Goal: Feedback & Contribution: Leave review/rating

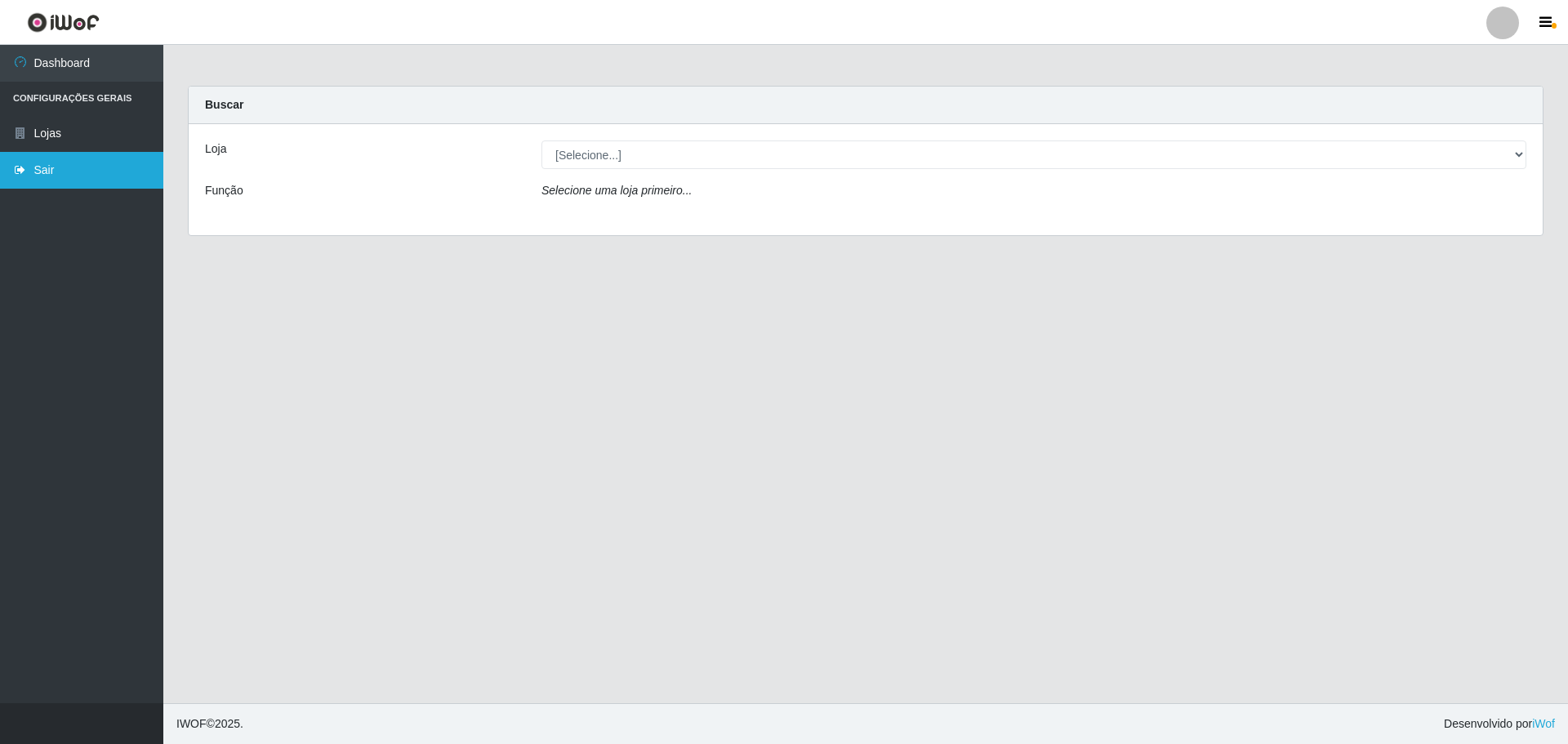
click at [61, 166] on link "Sair" at bounding box center [81, 169] width 164 height 37
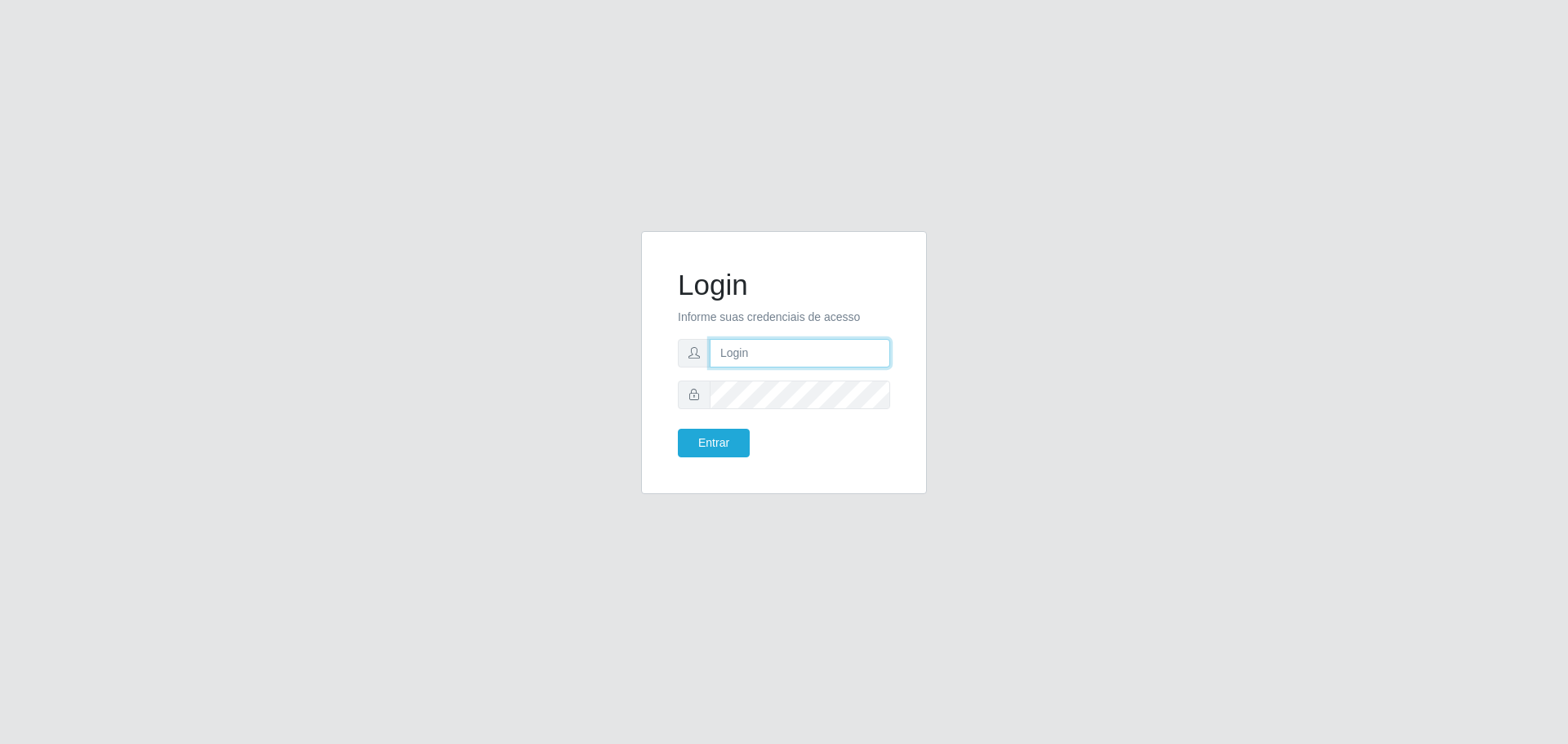
click at [795, 364] on input "text" at bounding box center [800, 353] width 180 height 29
type input "M"
type input "[EMAIL_ADDRESS][DOMAIN_NAME]"
click at [725, 448] on button "Entrar" at bounding box center [714, 443] width 72 height 29
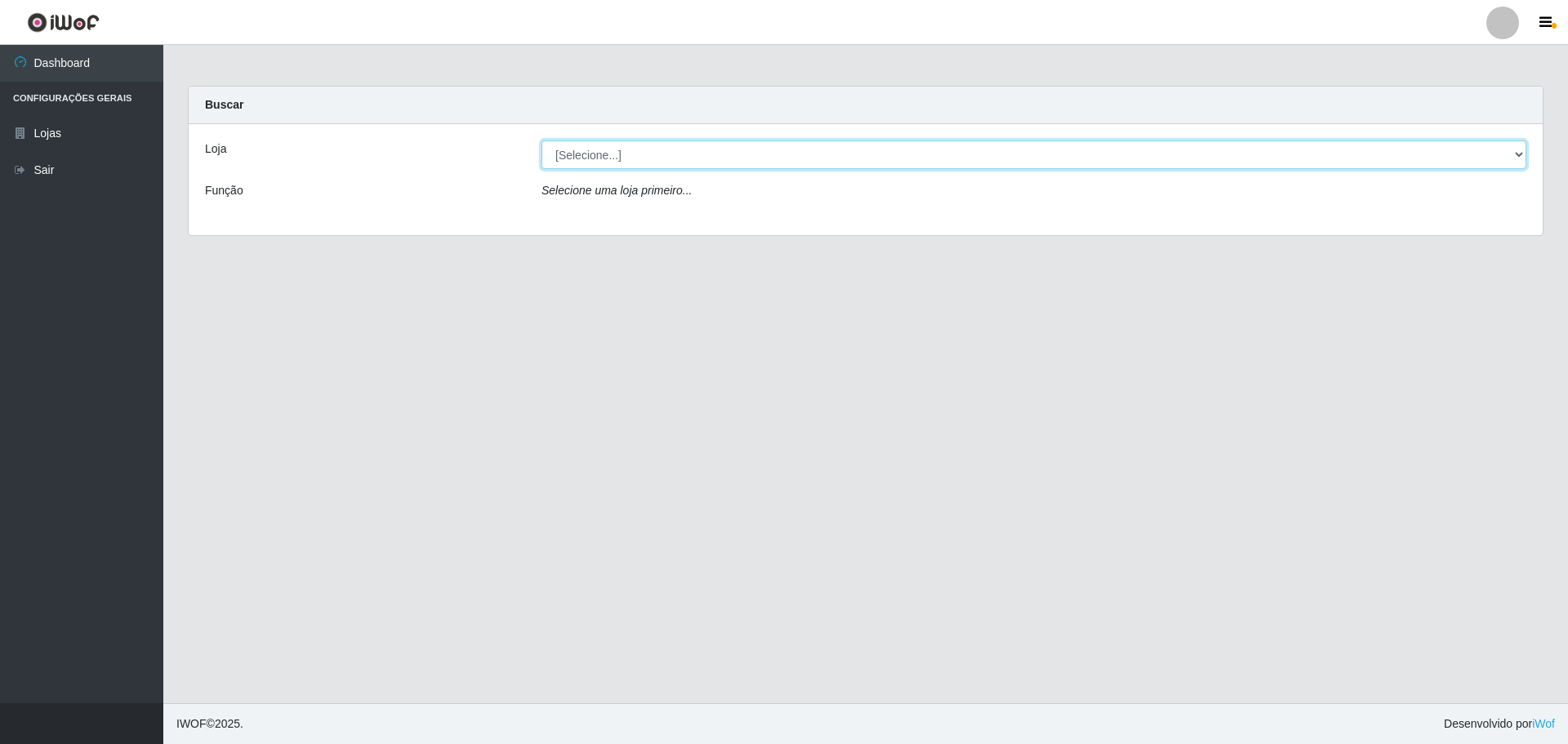
click at [1511, 155] on select "[Selecione...] [GEOGRAPHIC_DATA] - [GEOGRAPHIC_DATA]" at bounding box center [1034, 155] width 985 height 29
select select "528"
click at [541, 141] on select "[Selecione...] [GEOGRAPHIC_DATA] - [GEOGRAPHIC_DATA]" at bounding box center [1034, 155] width 985 height 29
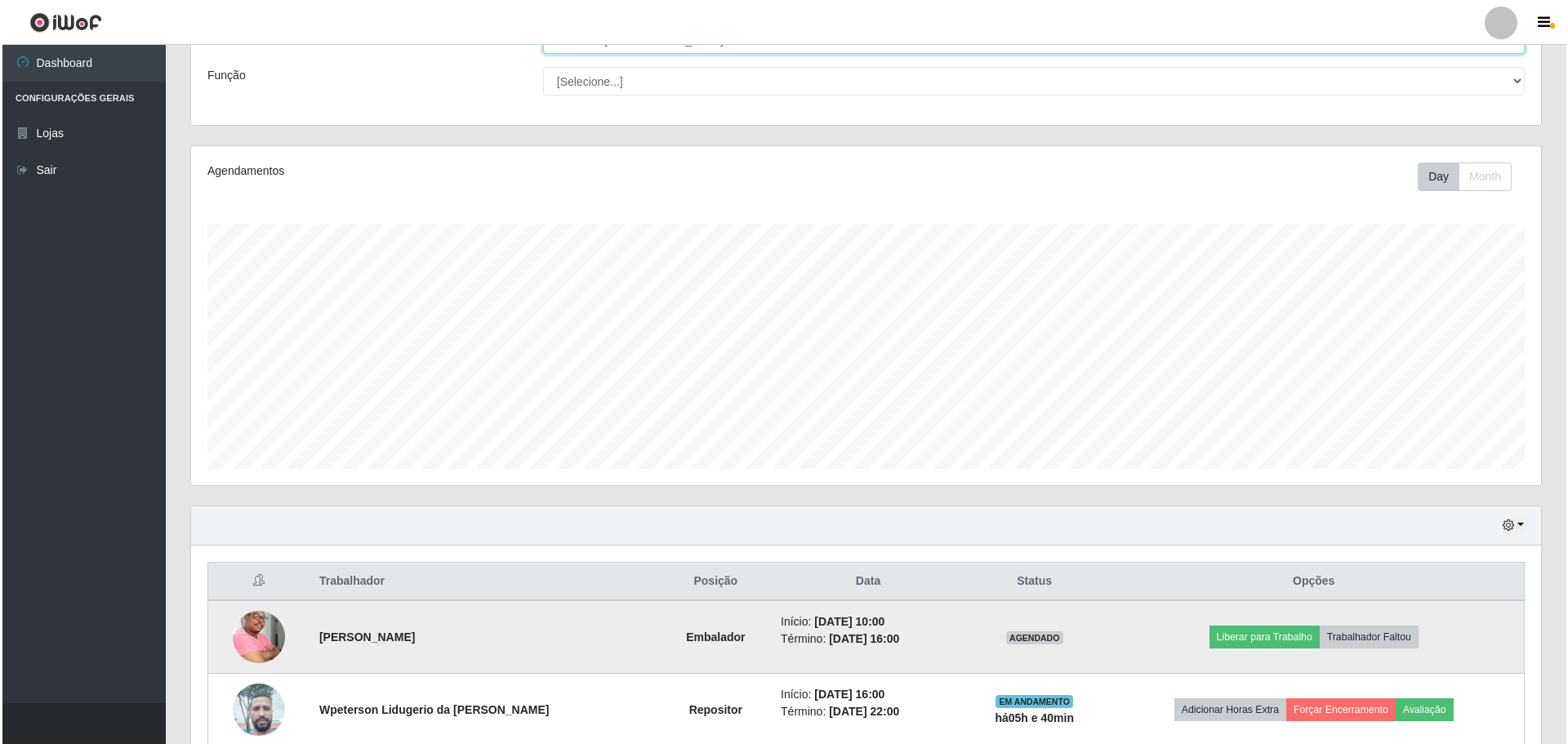
scroll to position [267, 0]
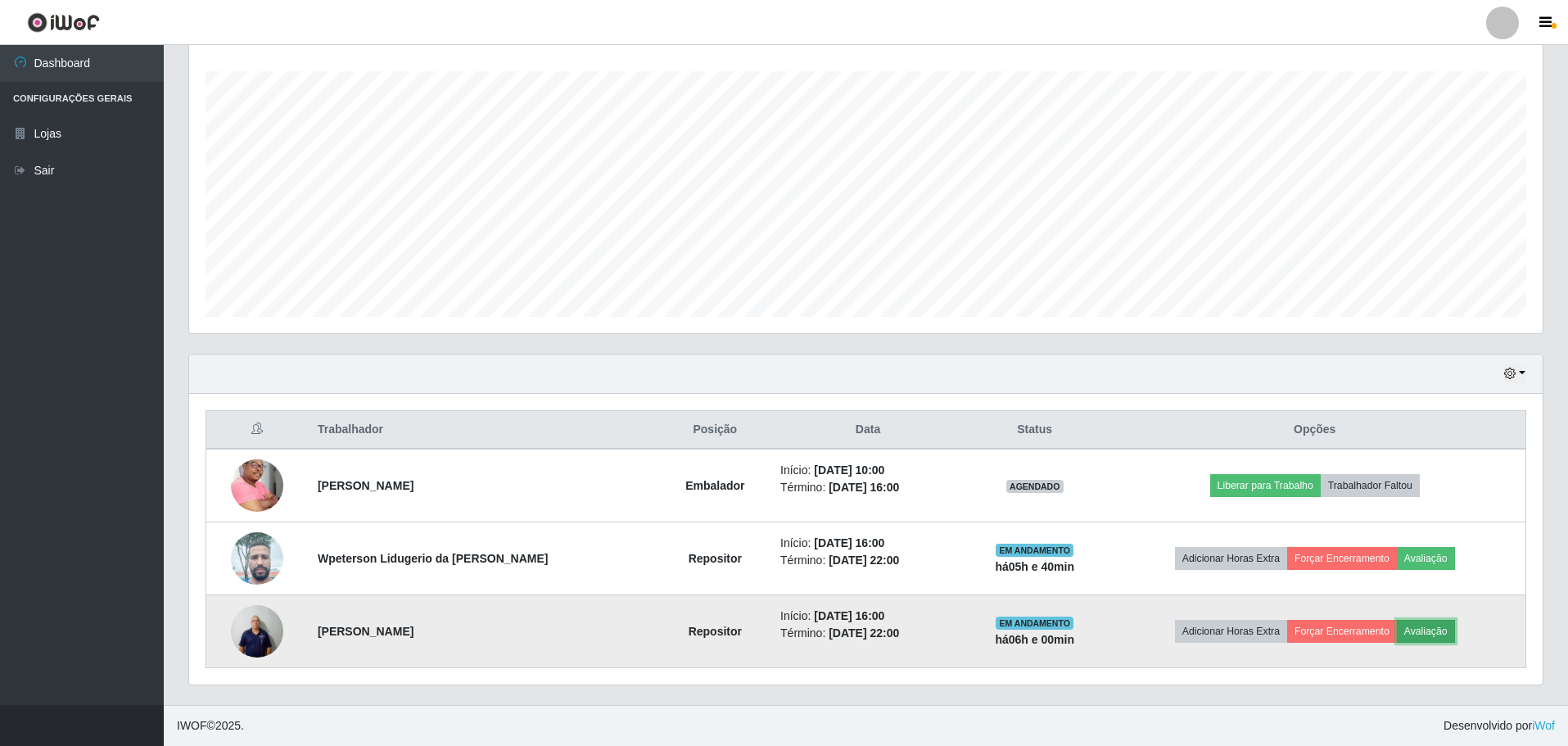
click at [1441, 634] on button "Avaliação" at bounding box center [1426, 631] width 59 height 23
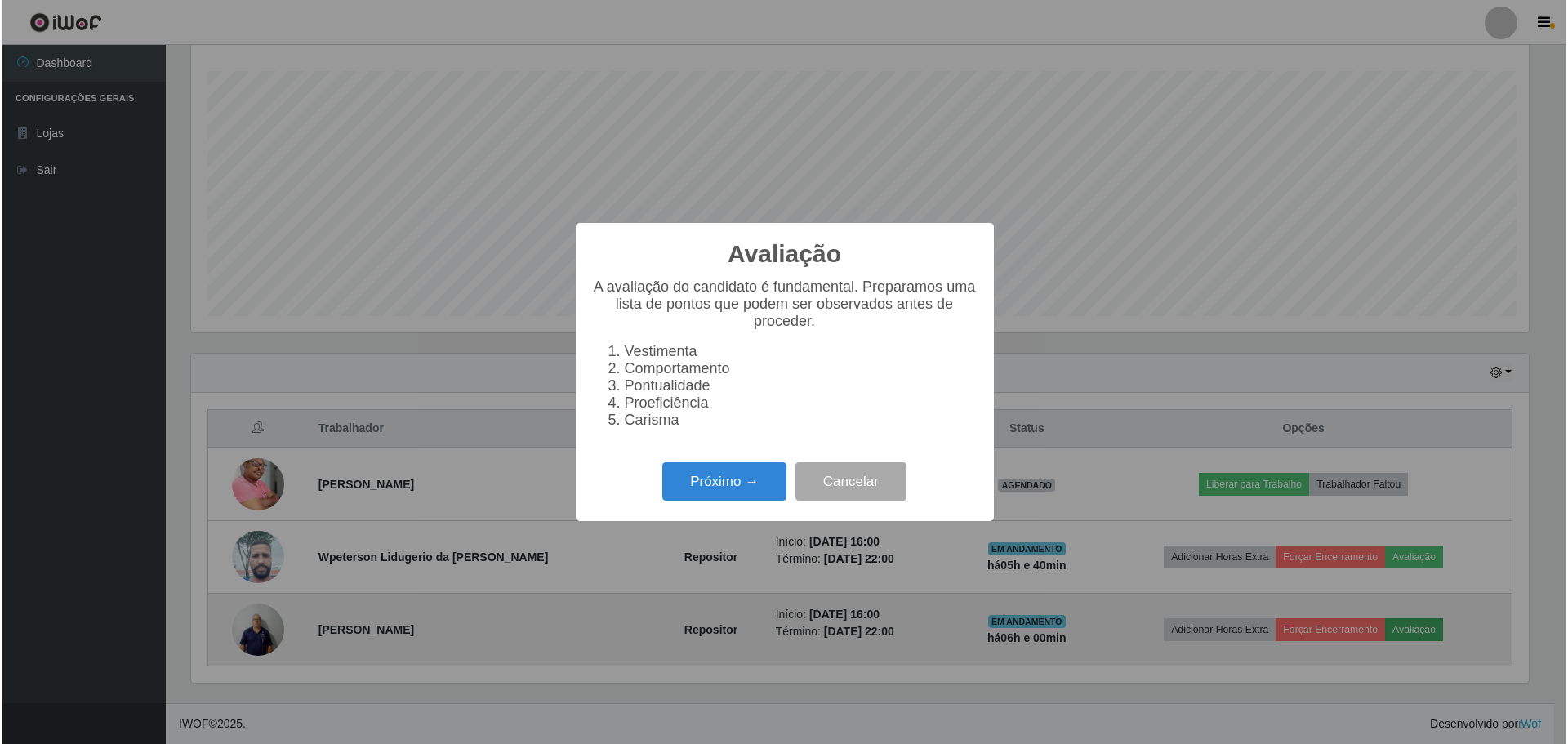
scroll to position [339, 1342]
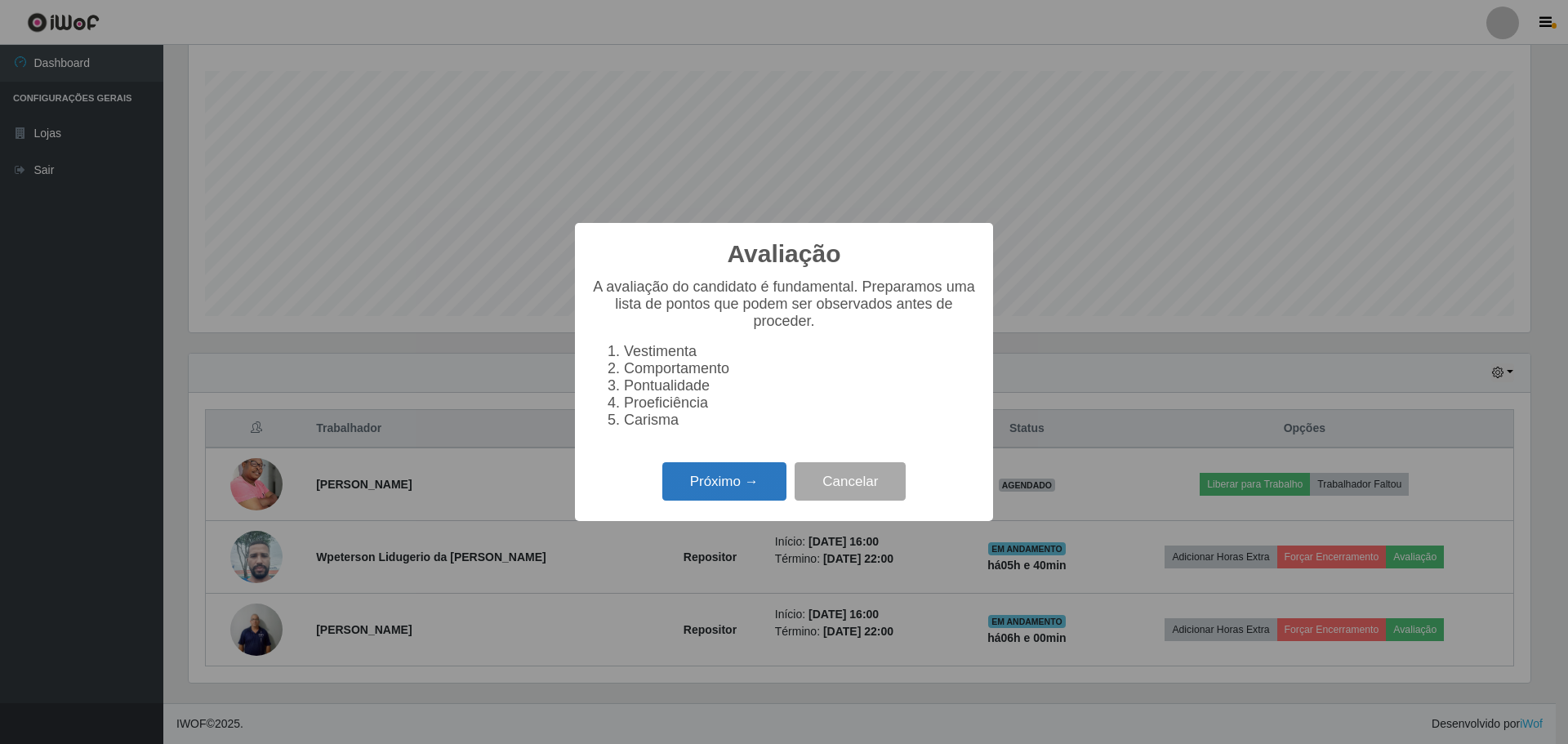
click at [760, 487] on button "Próximo →" at bounding box center [724, 480] width 124 height 39
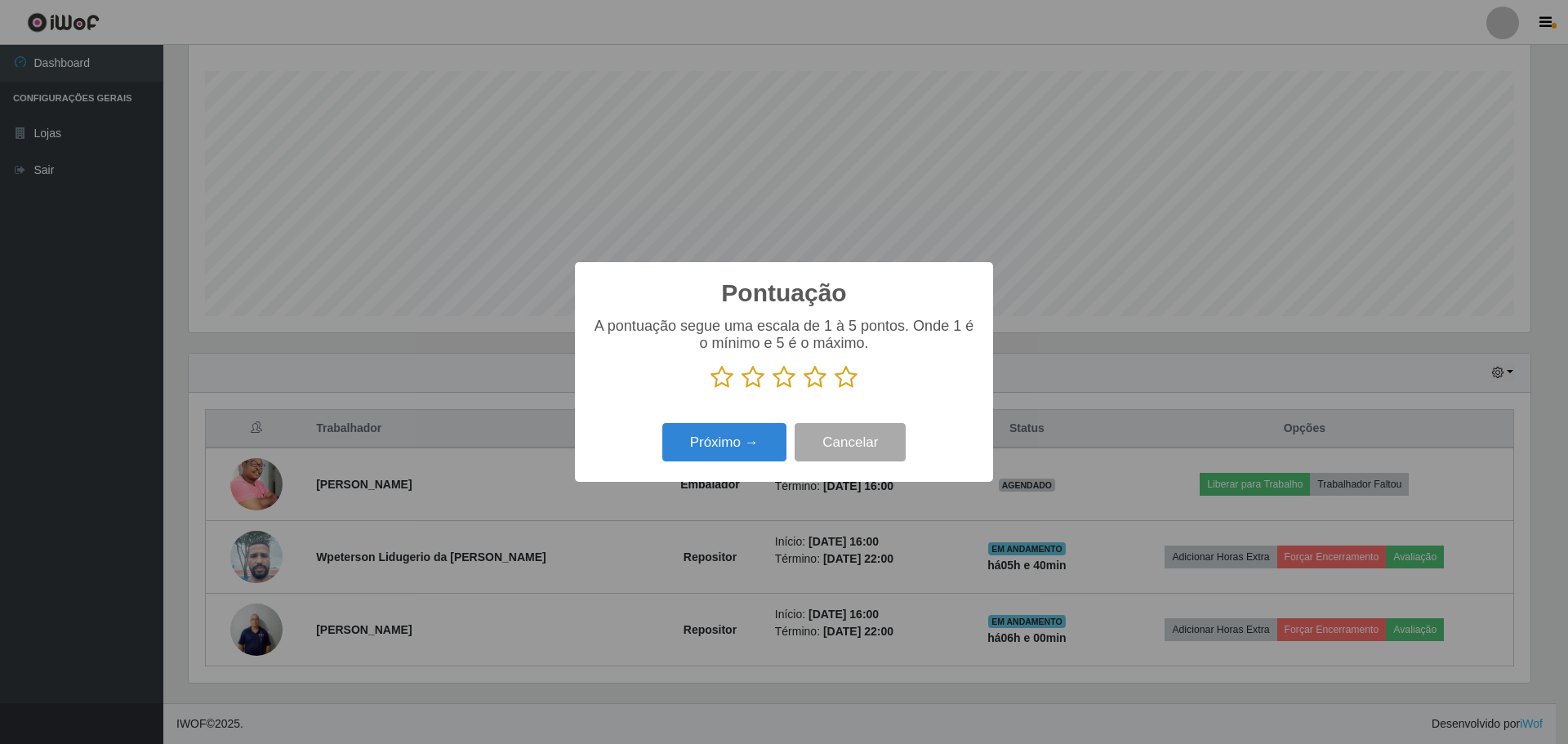
scroll to position [816102, 815487]
click at [845, 384] on icon at bounding box center [845, 376] width 23 height 25
click at [835, 389] on input "radio" at bounding box center [835, 389] width 0 height 0
click at [736, 438] on button "Próximo →" at bounding box center [724, 442] width 124 height 39
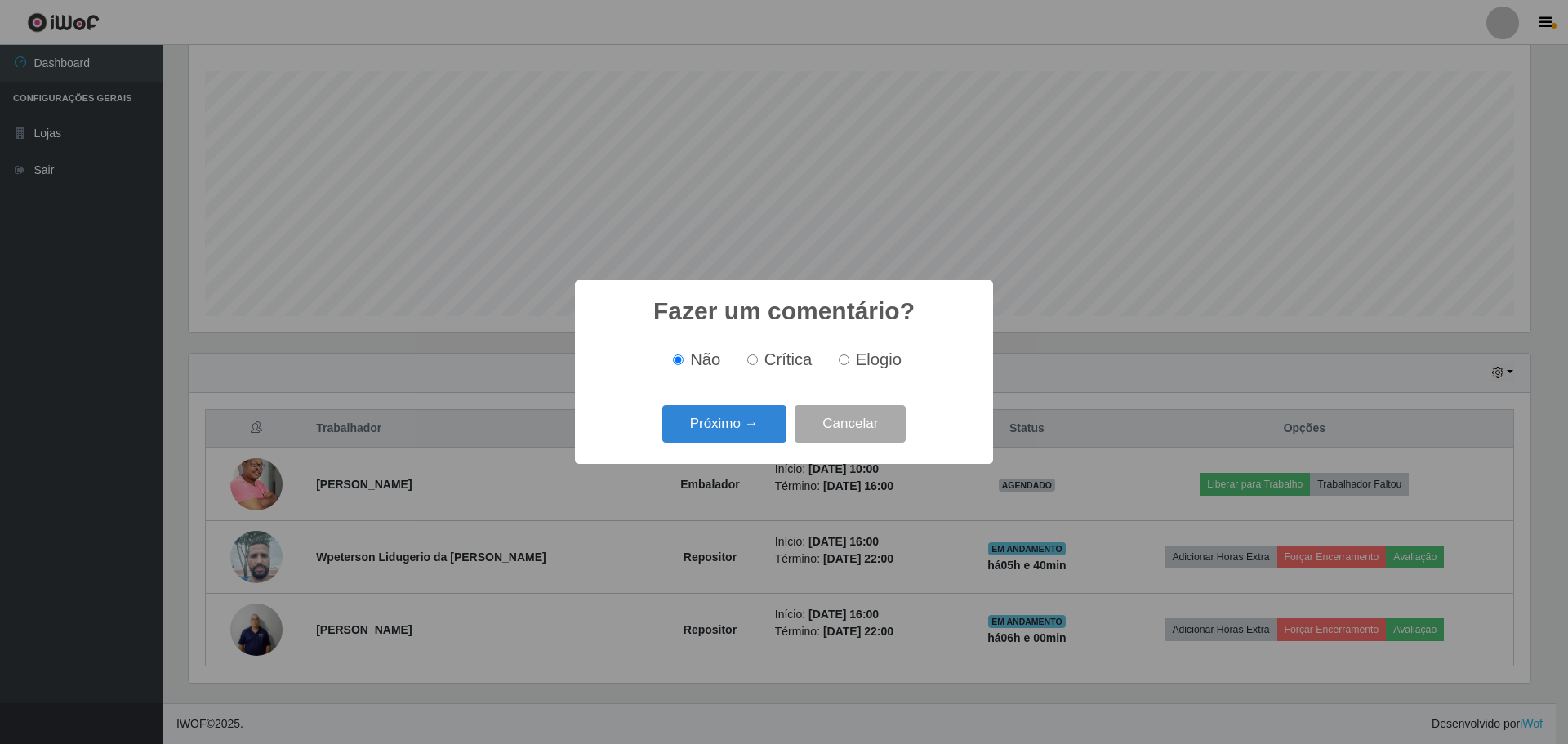
click at [844, 361] on input "Elogio" at bounding box center [843, 360] width 11 height 11
radio input "true"
click at [757, 419] on button "Próximo →" at bounding box center [724, 424] width 124 height 39
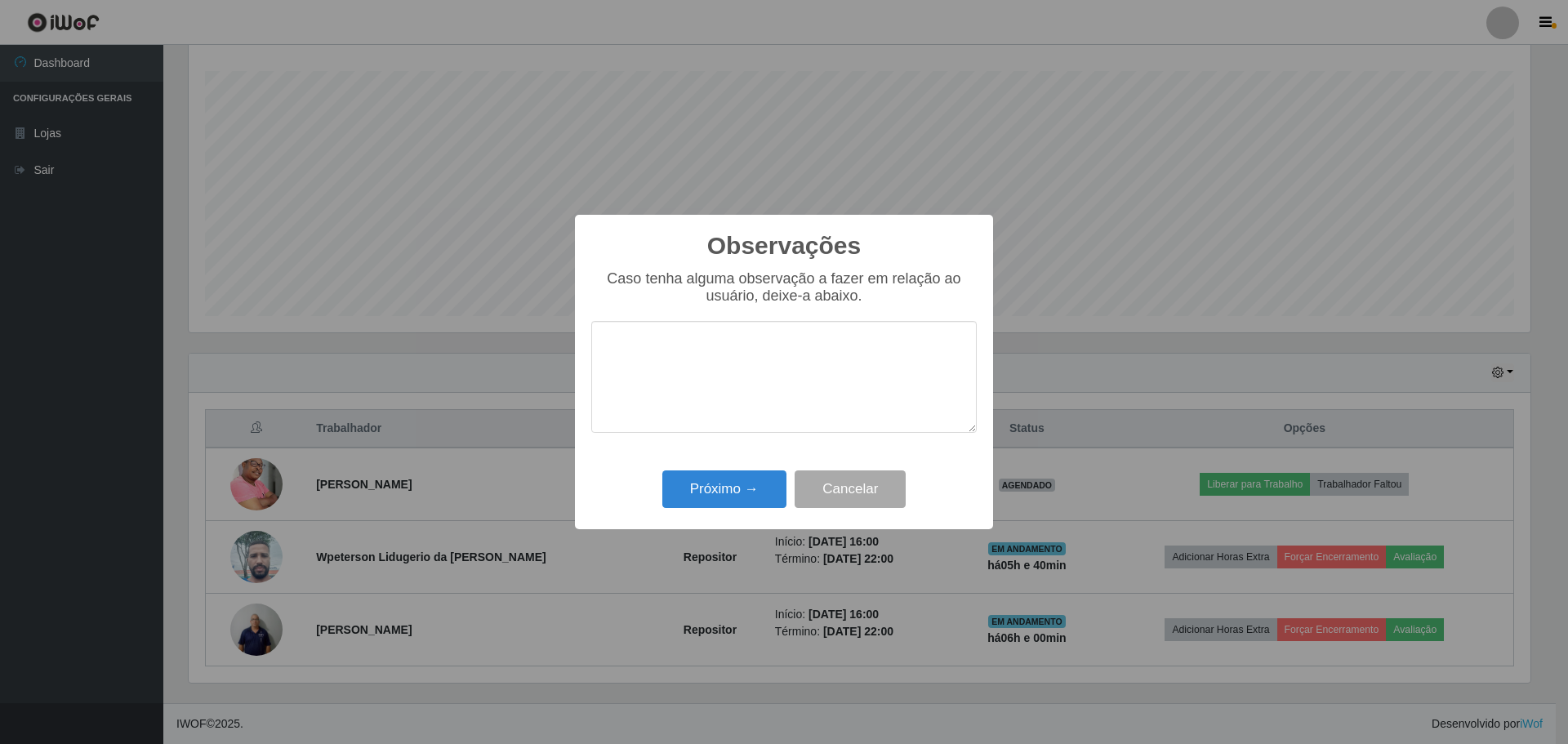
click at [671, 388] on textarea at bounding box center [784, 376] width 386 height 112
click at [709, 347] on textarea "colaboradores com experiência que" at bounding box center [784, 376] width 386 height 112
click at [866, 348] on textarea "colaborador com experiência que" at bounding box center [784, 376] width 386 height 112
type textarea "colaborador com experiência que desenvolveu um excelente trabalho."
click at [752, 497] on button "Próximo →" at bounding box center [724, 489] width 124 height 39
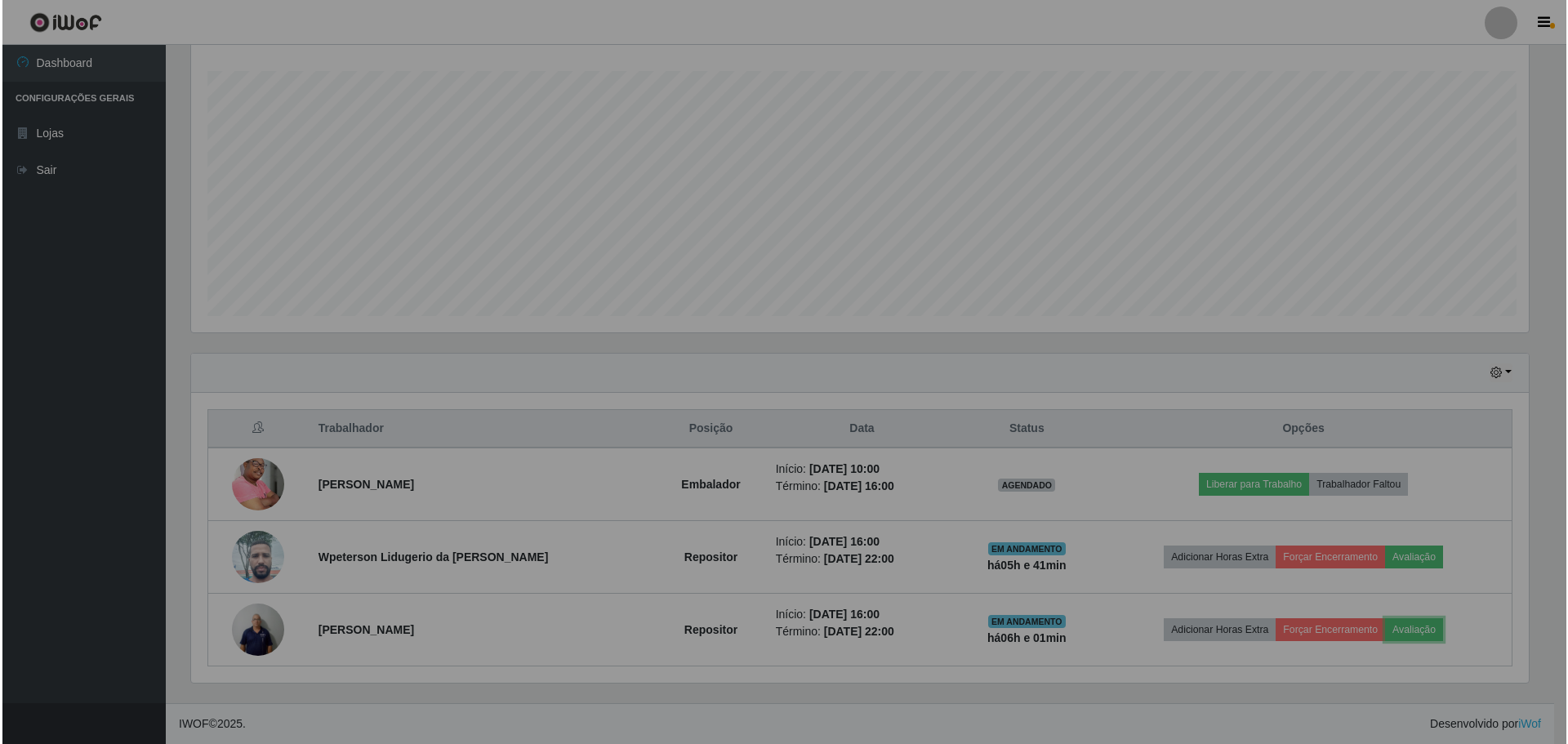
scroll to position [339, 1350]
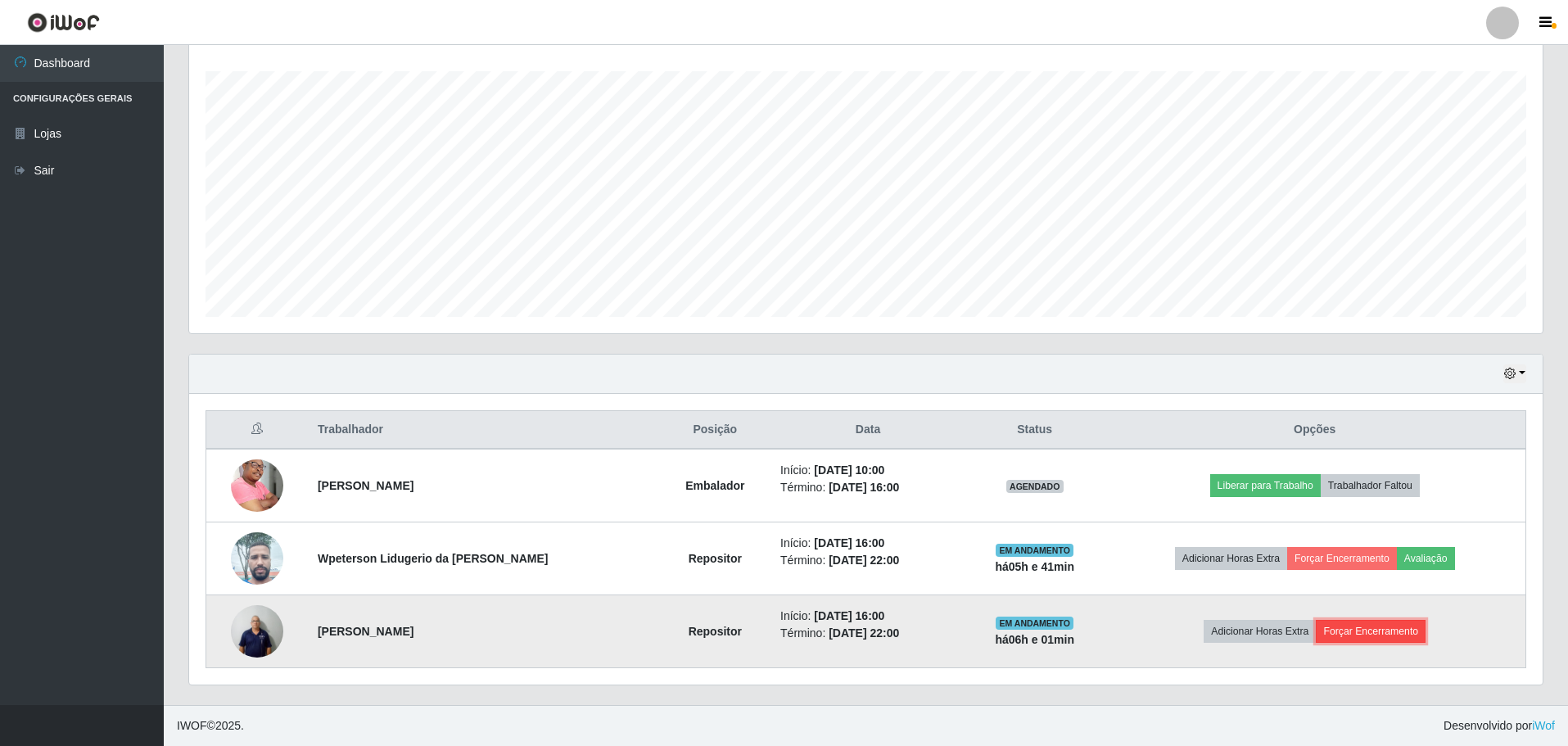
click at [1378, 632] on button "Forçar Encerramento" at bounding box center [1370, 631] width 109 height 23
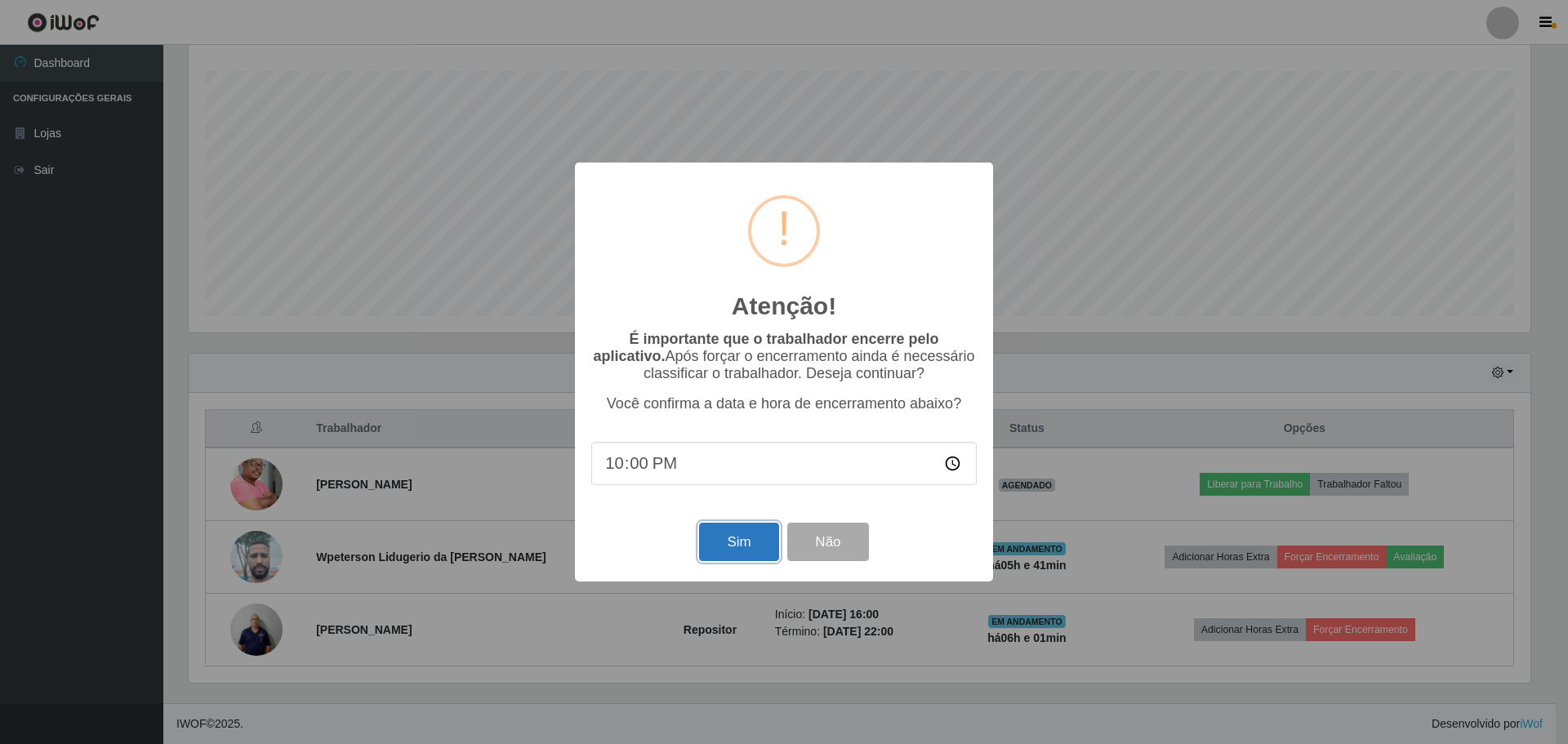
click at [741, 553] on button "Sim" at bounding box center [738, 541] width 79 height 39
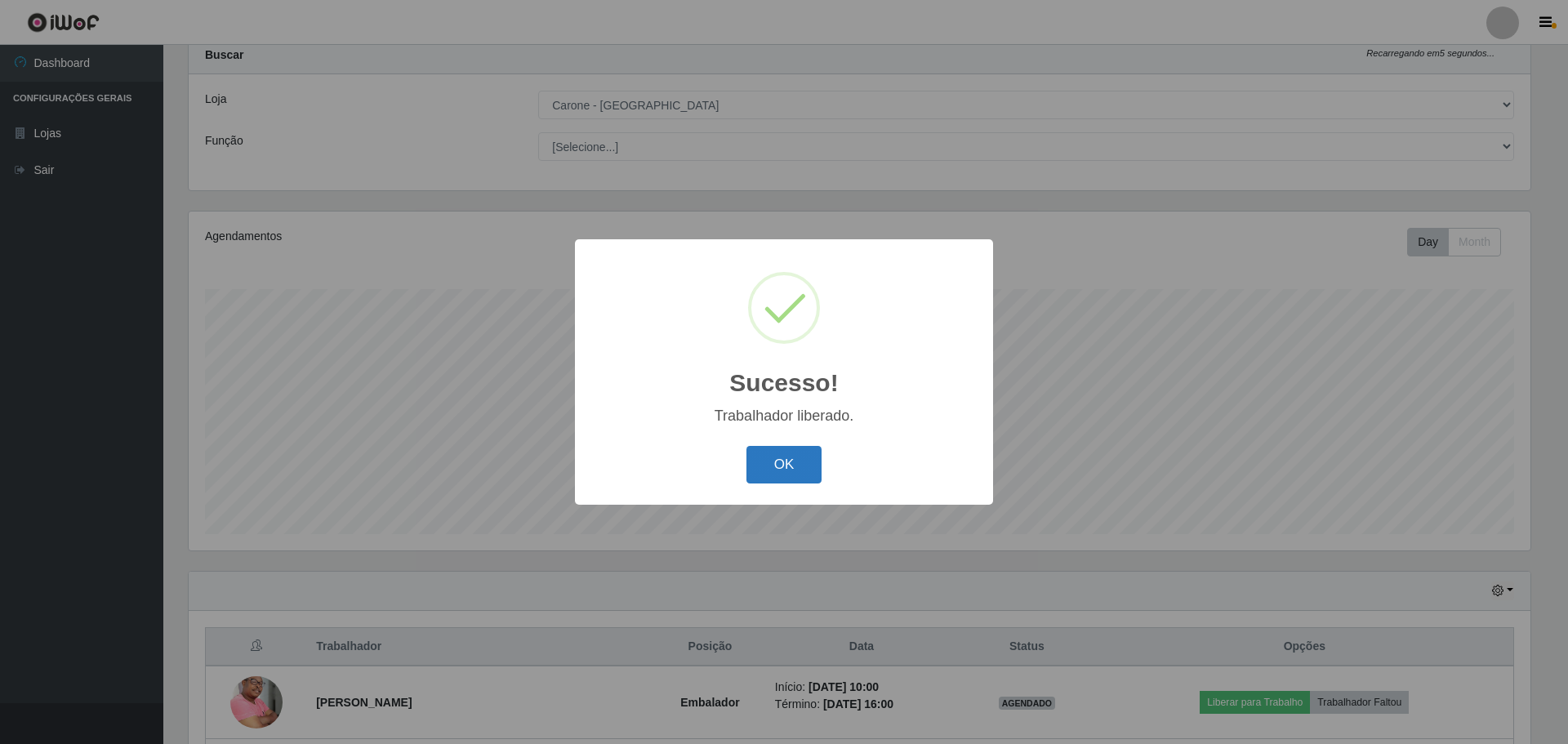
click at [811, 482] on button "OK" at bounding box center [784, 465] width 76 height 39
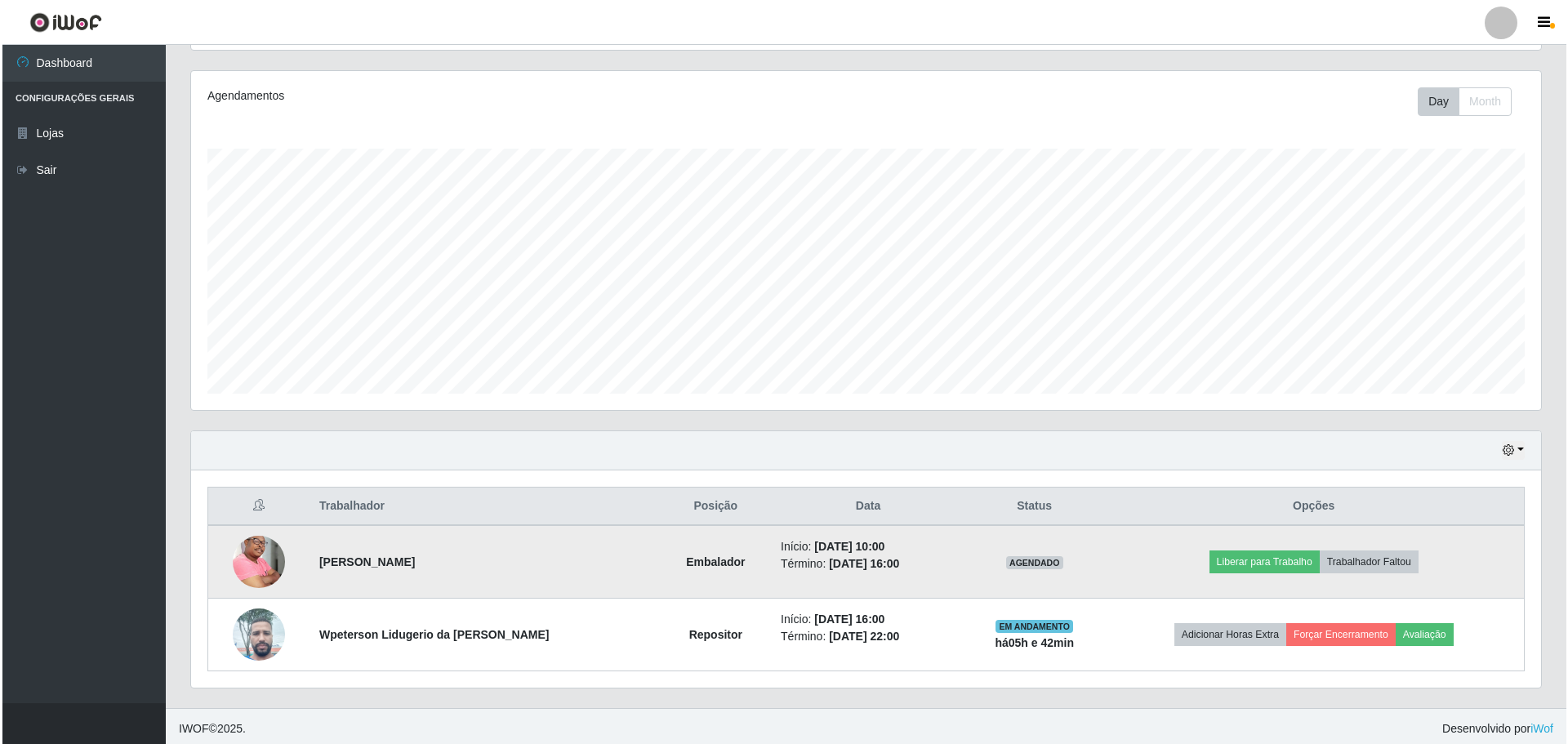
scroll to position [195, 0]
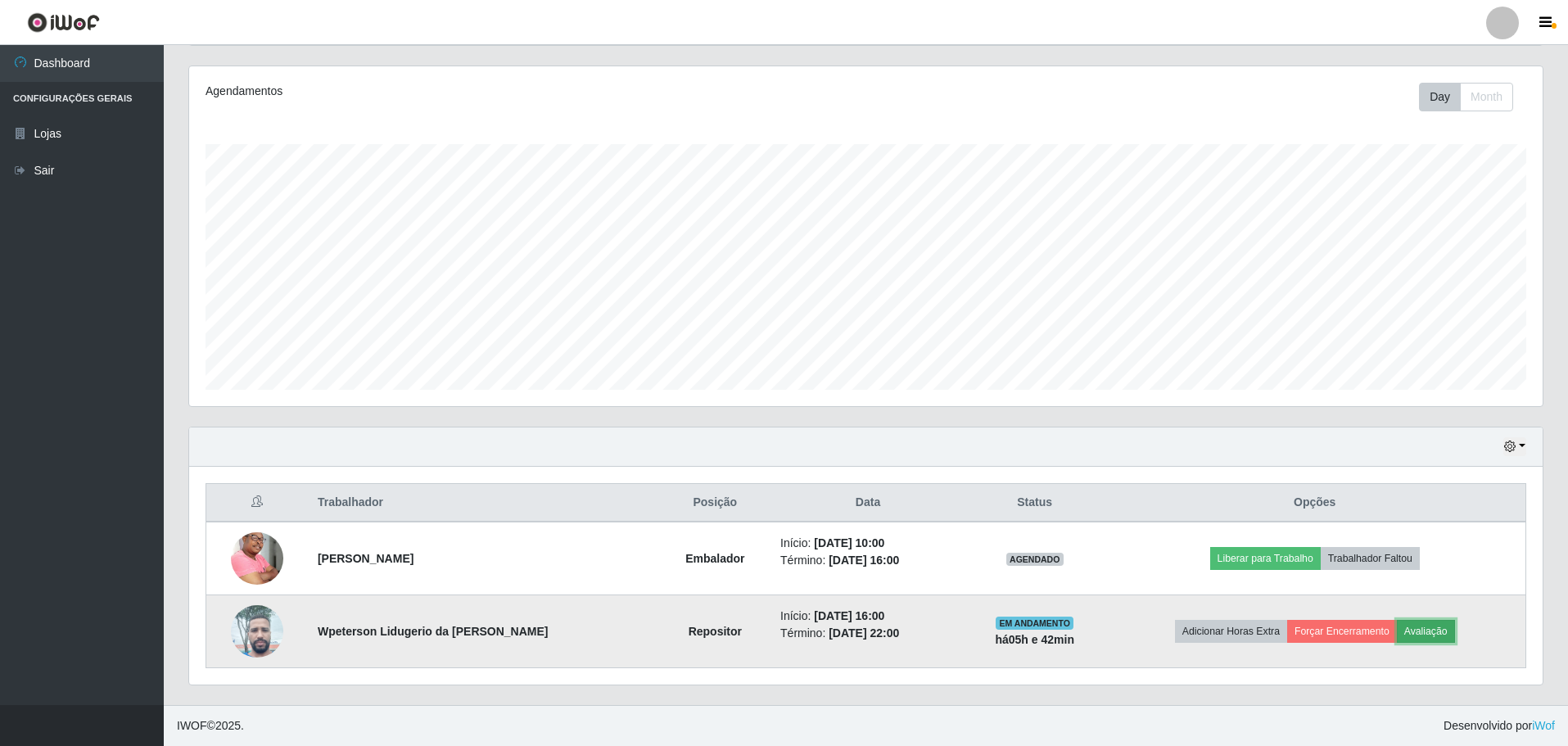
click at [1431, 628] on button "Avaliação" at bounding box center [1426, 631] width 59 height 23
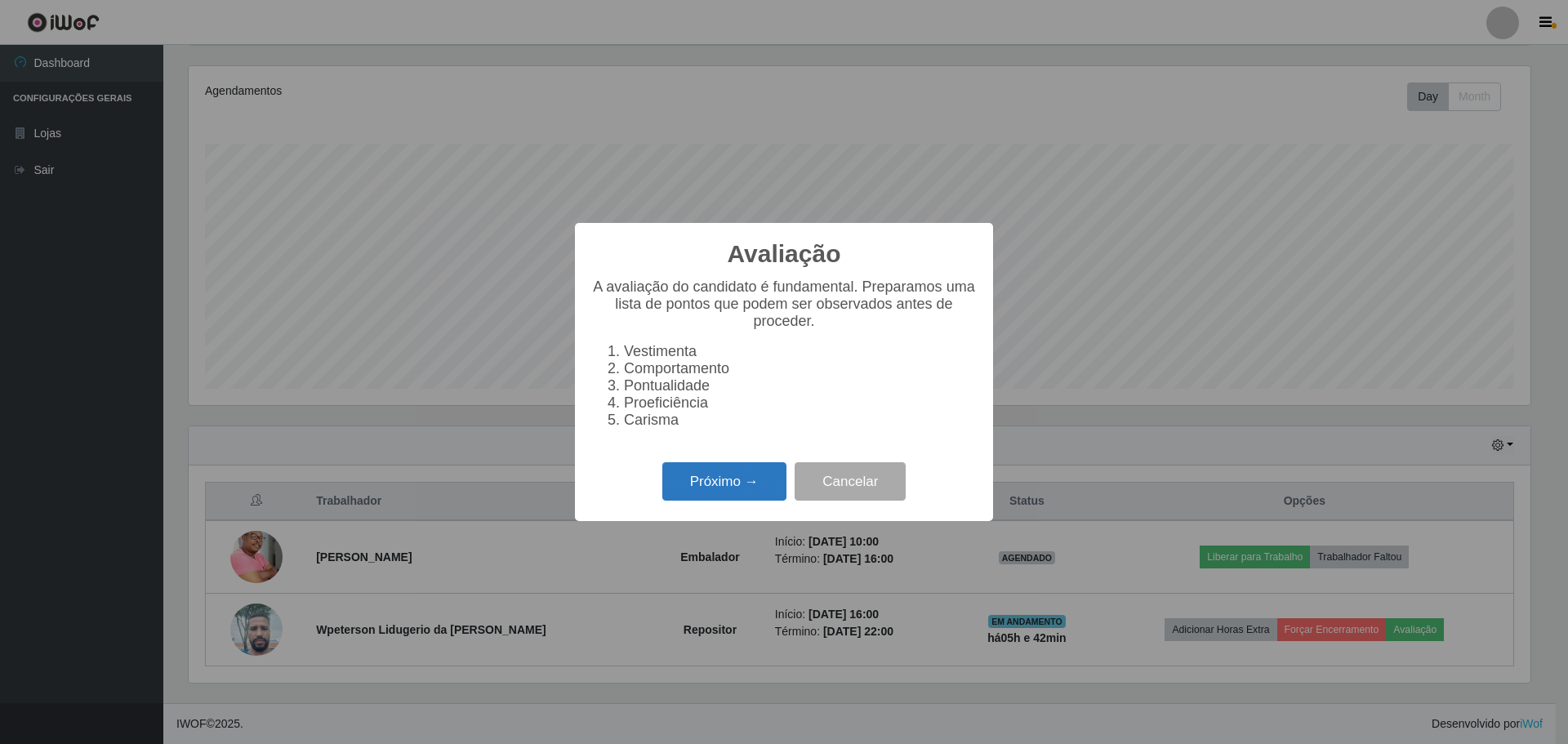
click at [752, 485] on button "Próximo →" at bounding box center [724, 480] width 124 height 39
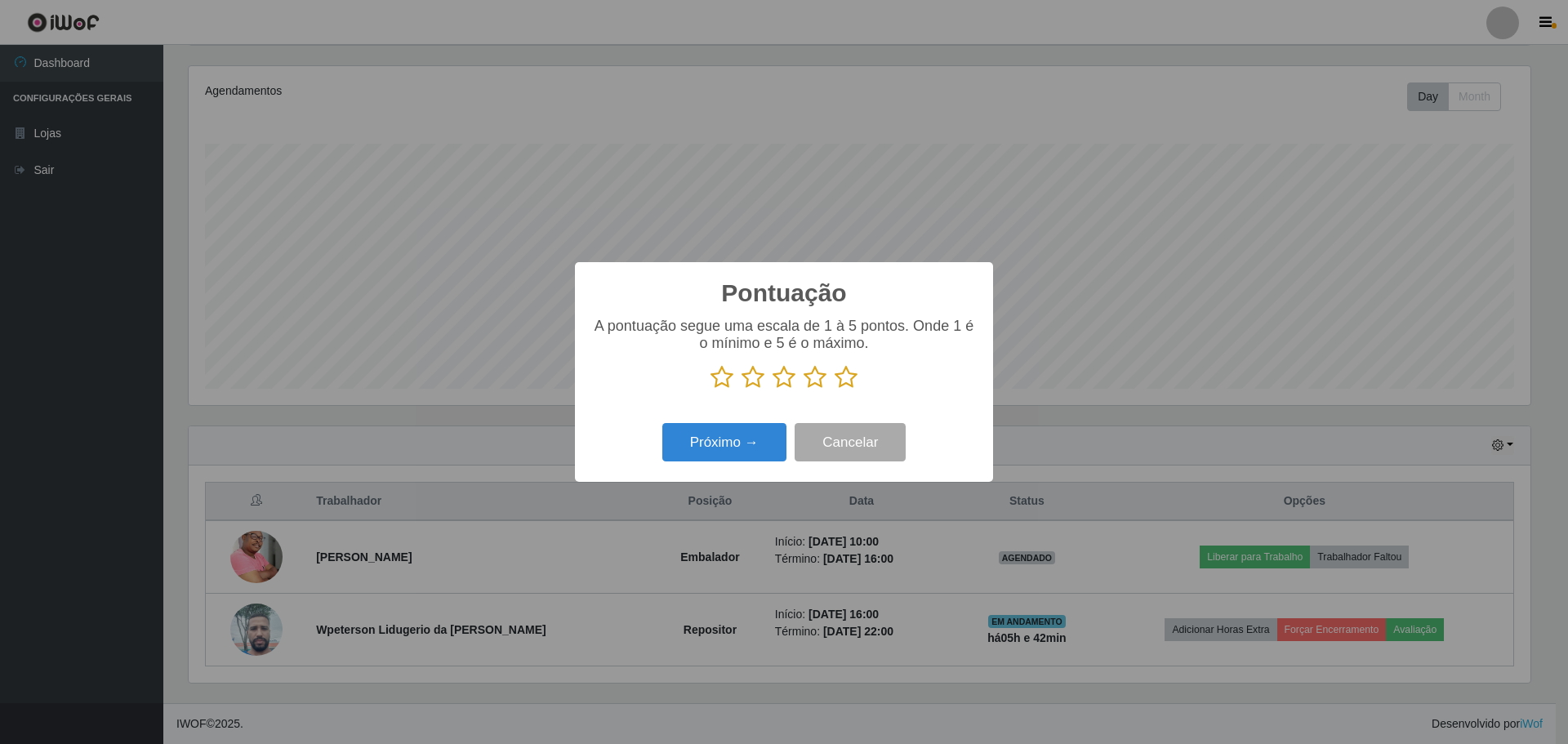
scroll to position [816102, 815487]
click at [848, 381] on icon at bounding box center [845, 376] width 23 height 25
click at [835, 389] on input "radio" at bounding box center [835, 389] width 0 height 0
click at [714, 446] on button "Próximo →" at bounding box center [724, 442] width 124 height 39
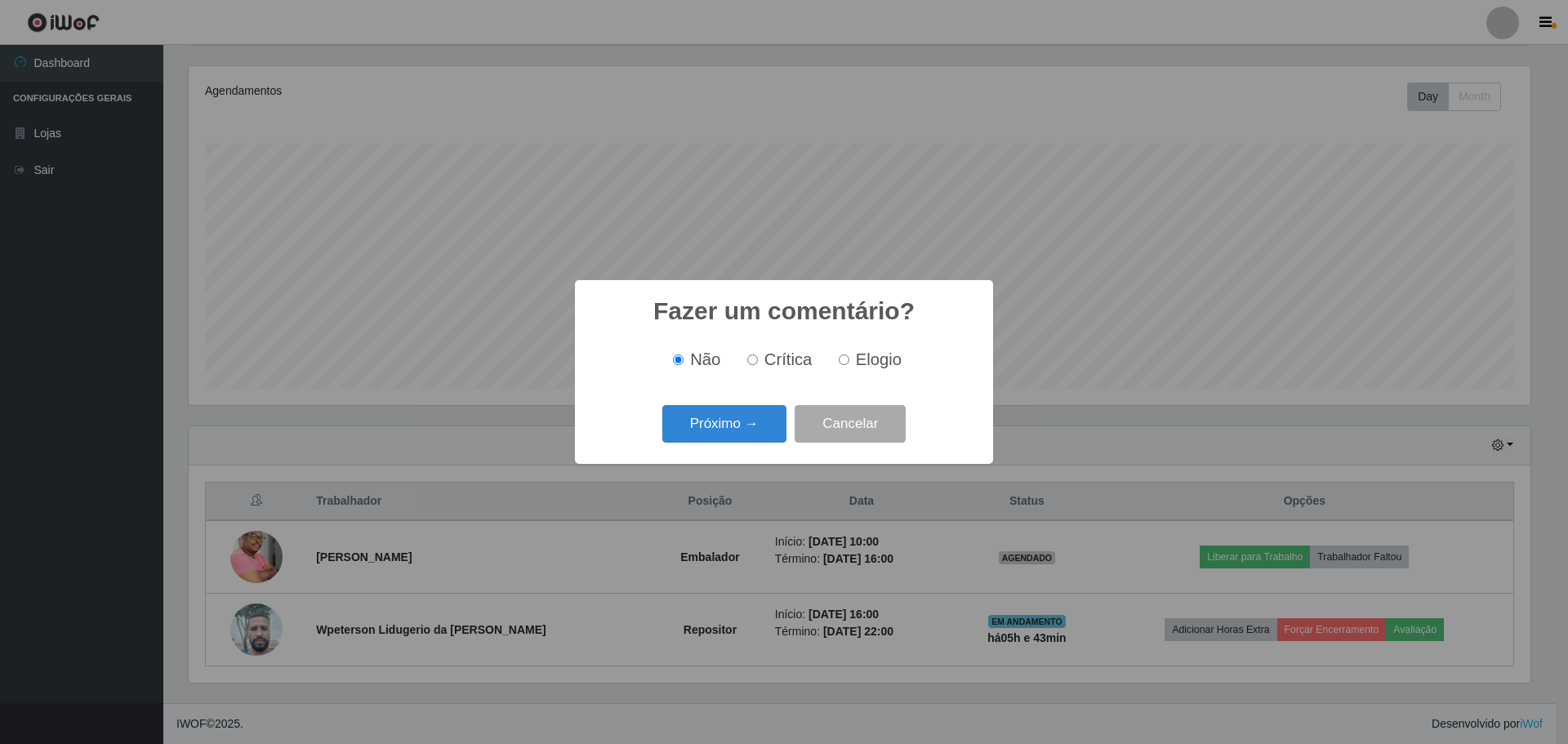
click at [844, 365] on input "Elogio" at bounding box center [843, 360] width 11 height 11
radio input "true"
click at [765, 433] on button "Próximo →" at bounding box center [724, 424] width 124 height 39
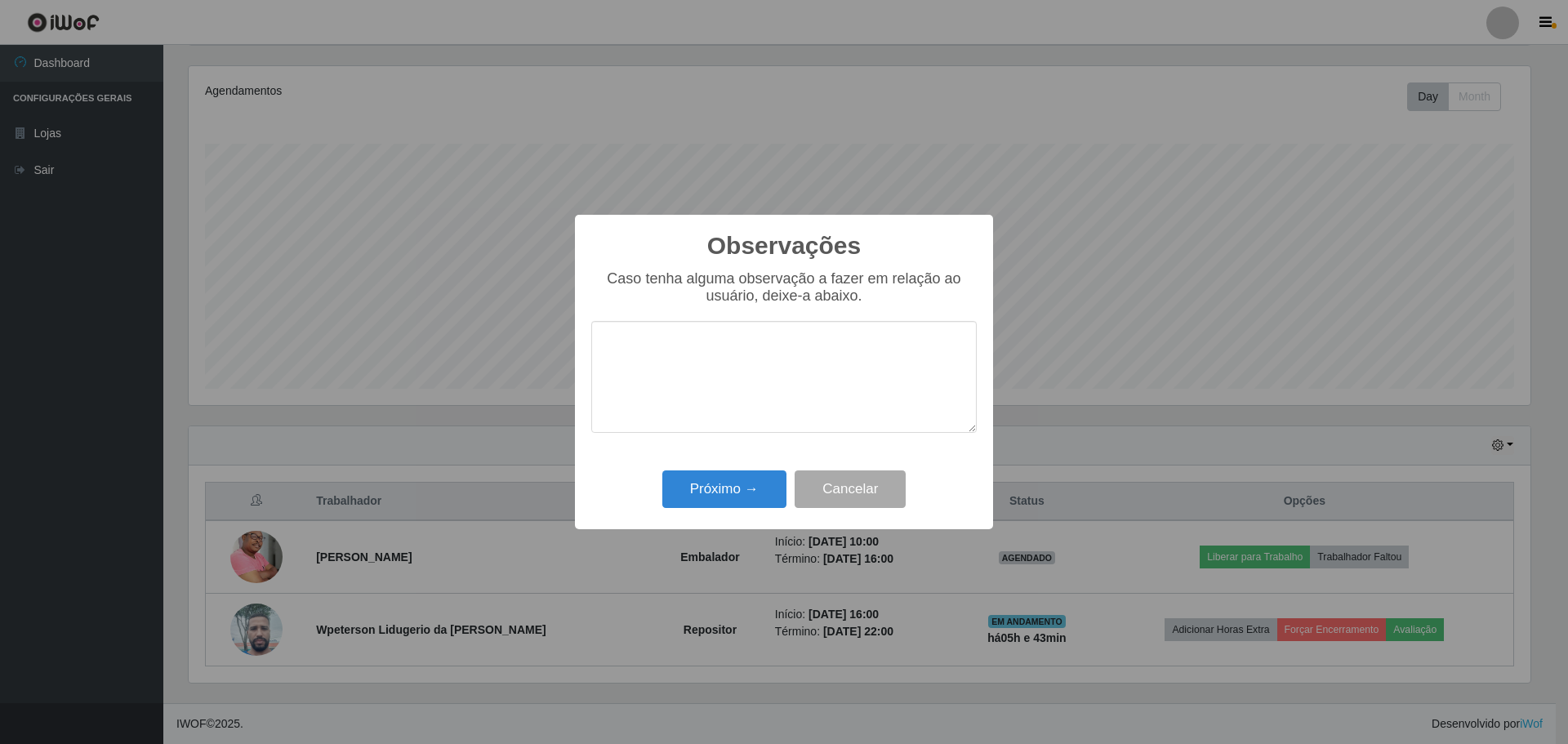
click at [774, 413] on textarea at bounding box center [784, 376] width 386 height 112
click at [685, 355] on textarea at bounding box center [784, 376] width 386 height 112
click at [665, 369] on textarea at bounding box center [784, 376] width 386 height 112
click at [926, 347] on textarea "excelente colaborador desenvolveu um bom trabalho" at bounding box center [784, 376] width 386 height 112
click at [899, 350] on textarea "excelente colaborador desenvolveu um otimo trabalho" at bounding box center [784, 376] width 386 height 112
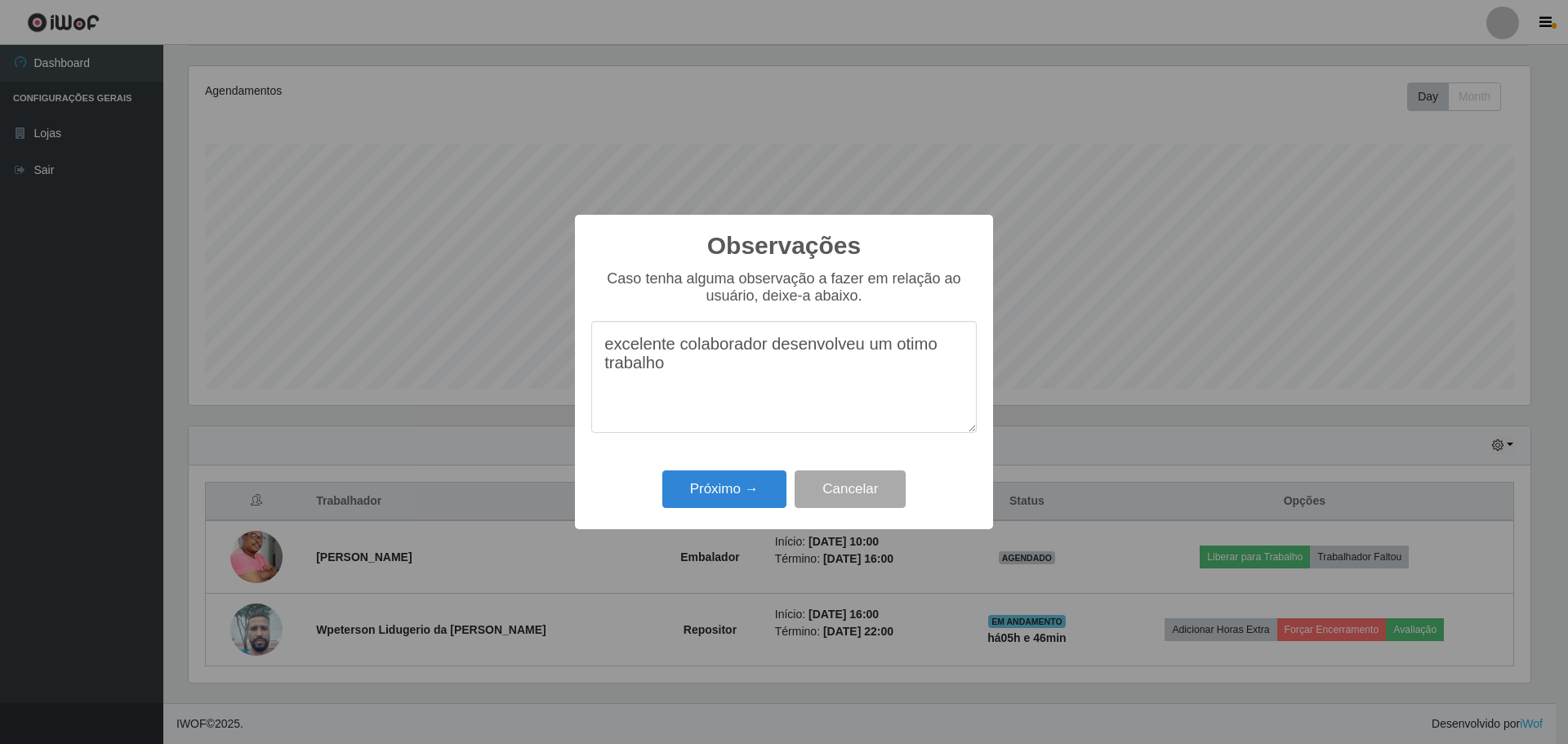
click at [904, 342] on textarea "excelente colaborador desenvolveu um otimo trabalho" at bounding box center [784, 376] width 386 height 112
click at [690, 373] on textarea "excelente colaborador desenvolveu um ótimo trabalho" at bounding box center [784, 376] width 386 height 112
type textarea "excelente colaborador desenvolveu um ótimo trabalho ."
click at [743, 494] on button "Próximo →" at bounding box center [724, 489] width 124 height 39
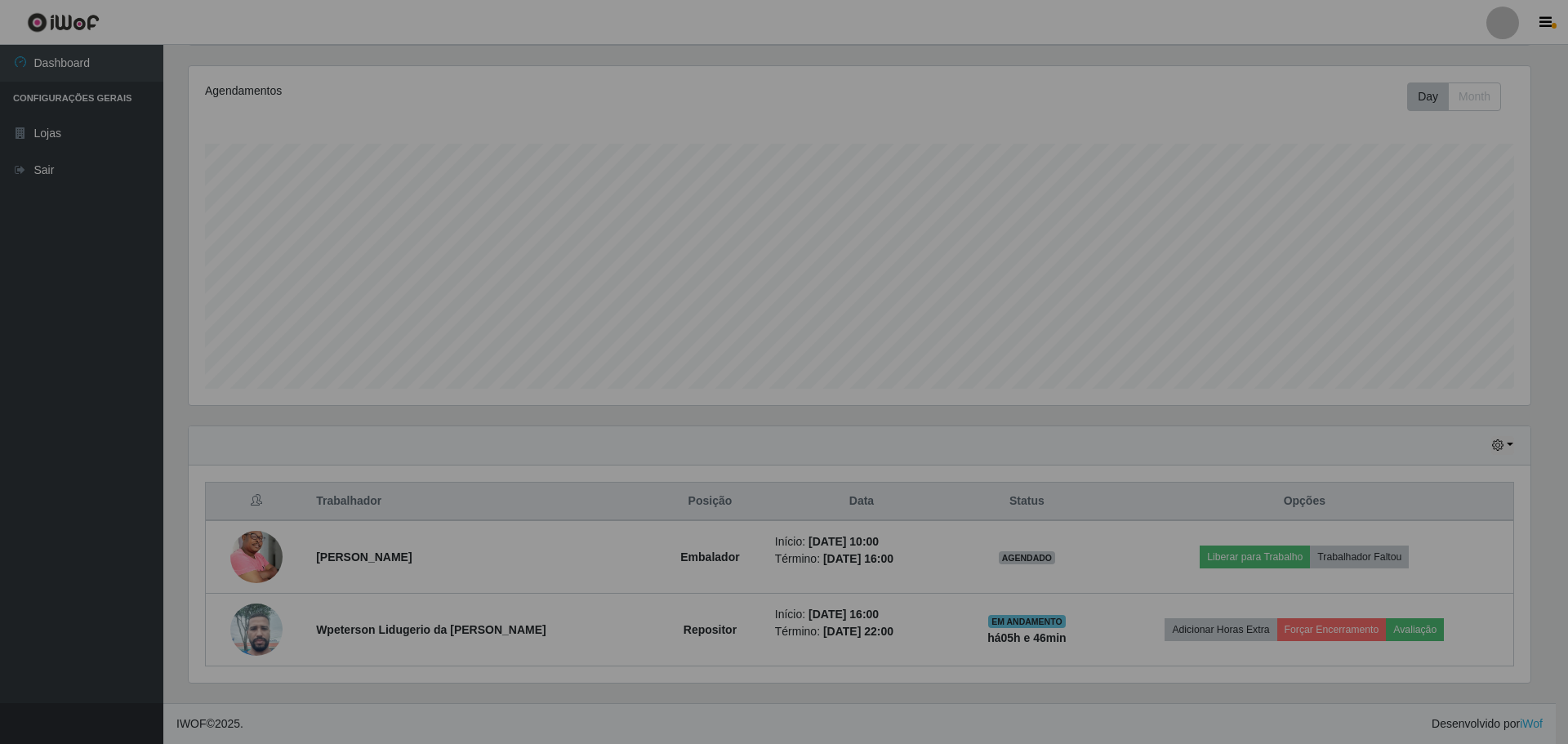
scroll to position [339, 1350]
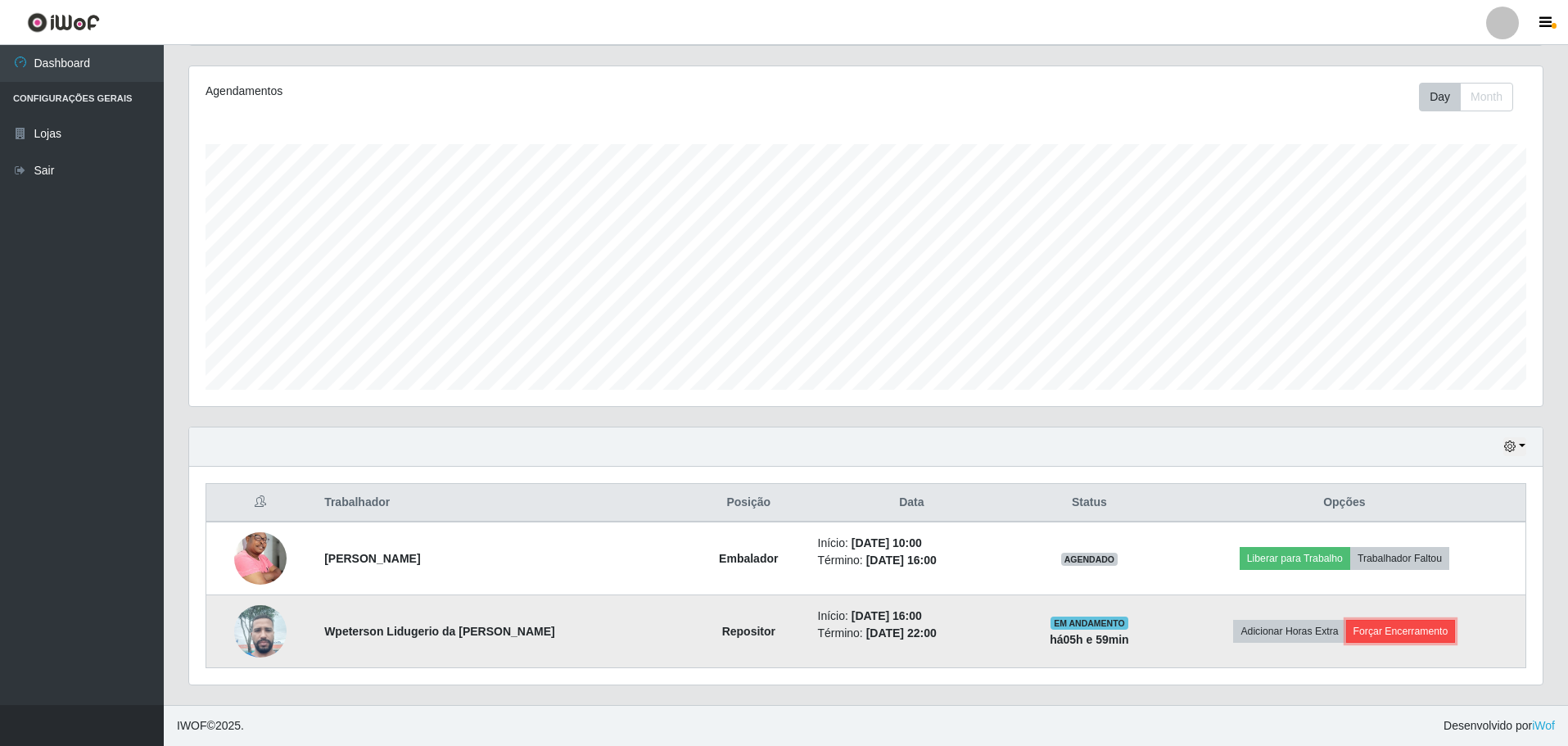
click at [1408, 635] on button "Forçar Encerramento" at bounding box center [1401, 631] width 109 height 23
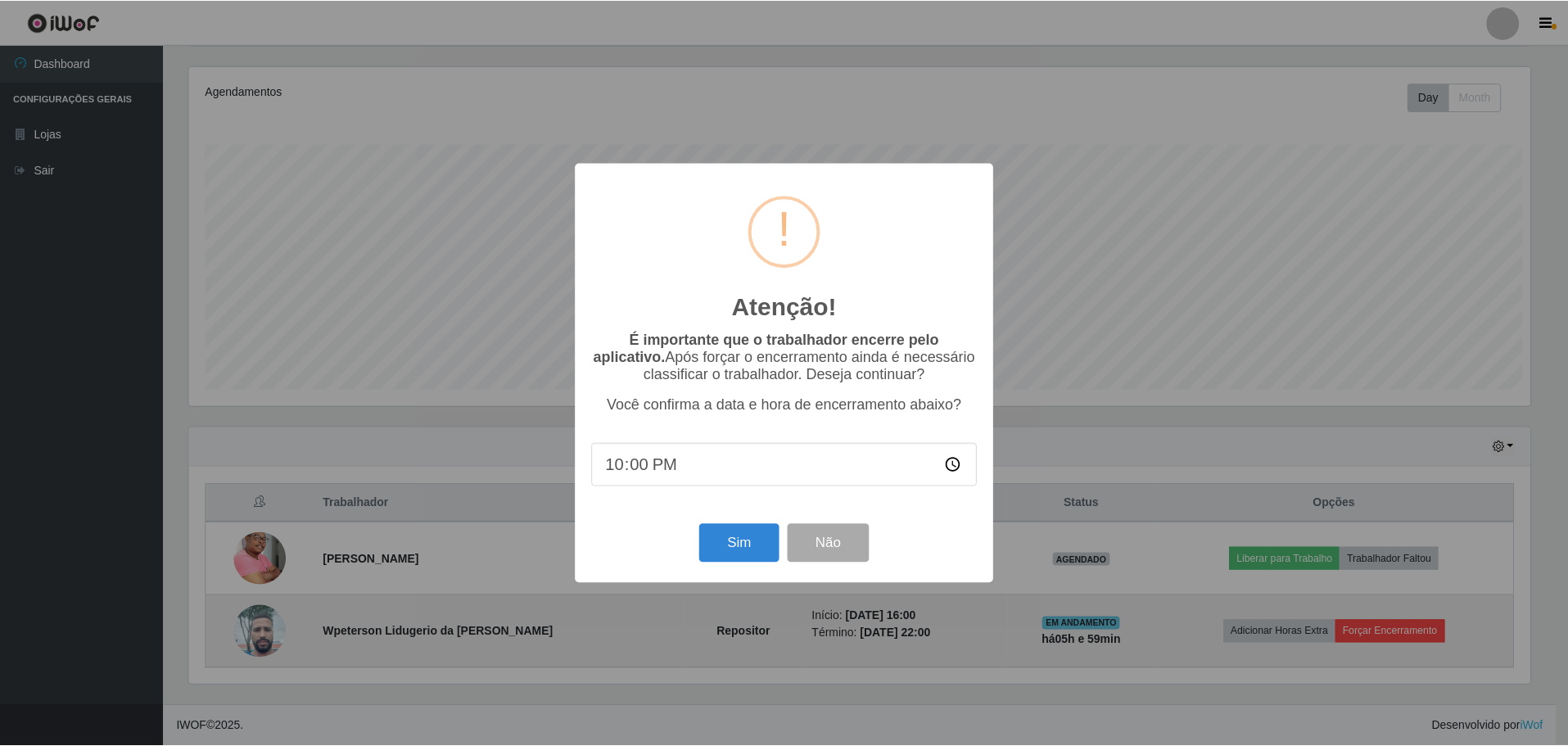
scroll to position [340, 1345]
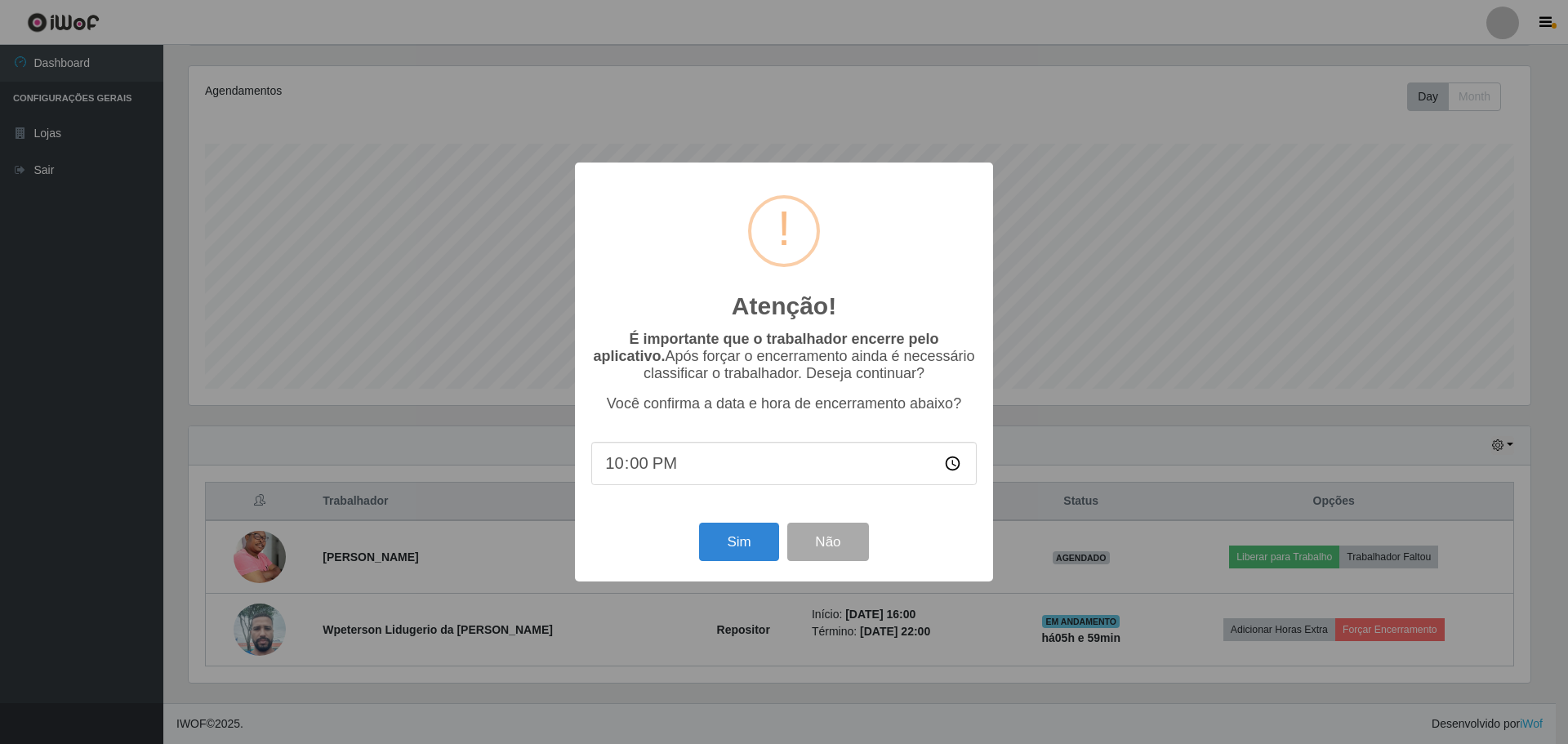
click at [662, 467] on input "22:00" at bounding box center [784, 464] width 386 height 44
click at [644, 467] on input "22:00" at bounding box center [784, 464] width 386 height 44
type input "22:20"
click at [757, 540] on button "Sim" at bounding box center [738, 541] width 79 height 39
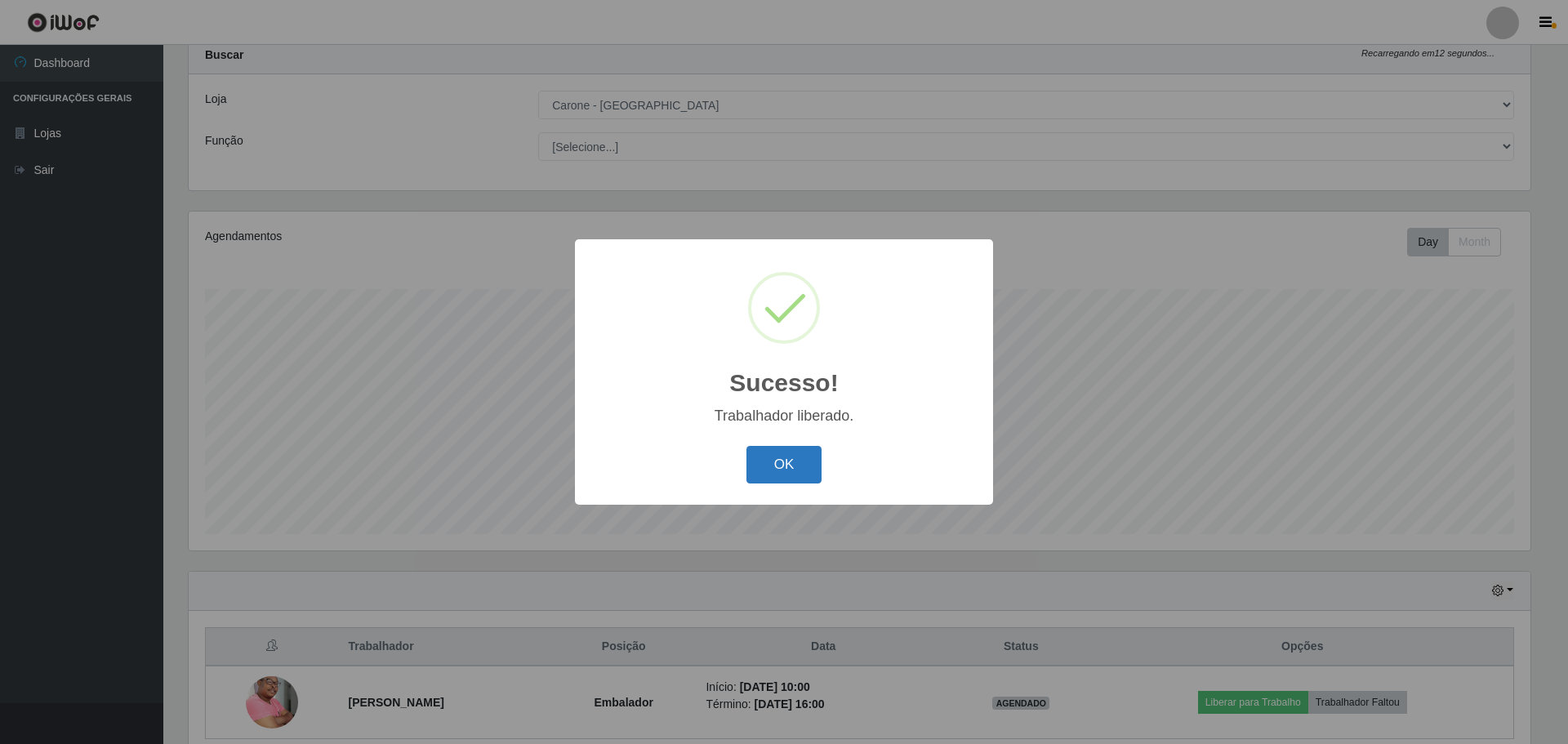
click at [793, 475] on button "OK" at bounding box center [784, 465] width 76 height 39
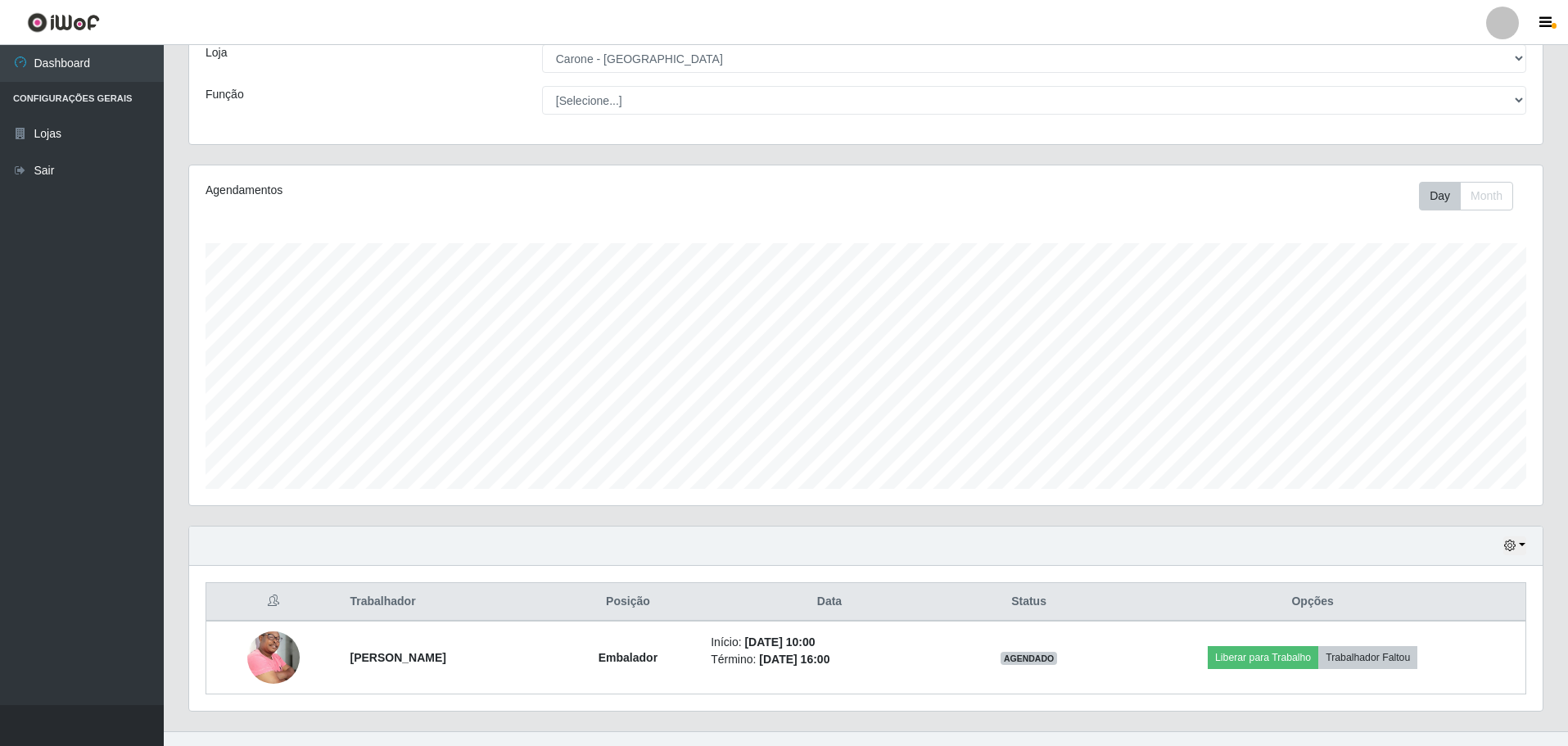
scroll to position [123, 0]
